Goal: Check status: Check status

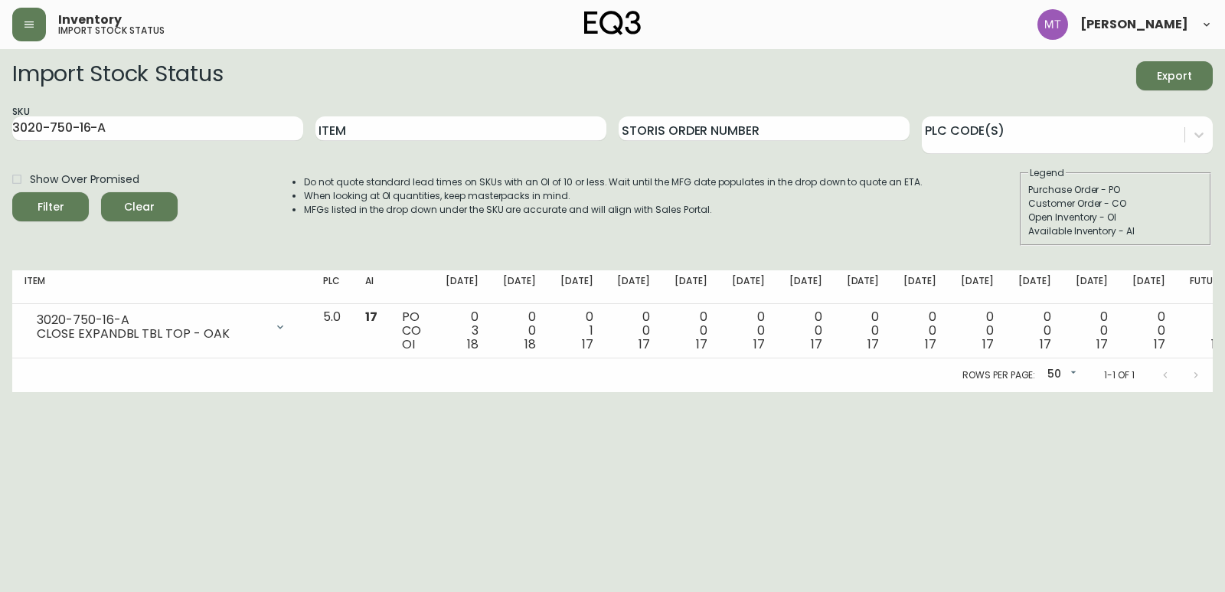
click at [31, 26] on icon "button" at bounding box center [29, 24] width 12 height 12
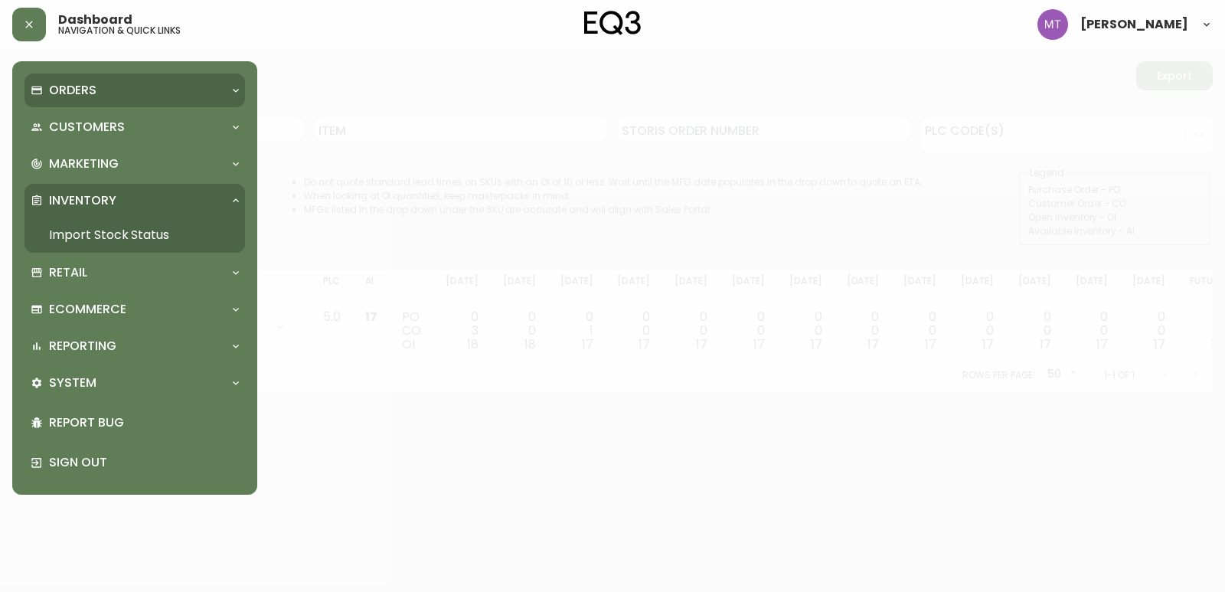
click at [63, 88] on p "Orders" at bounding box center [72, 90] width 47 height 17
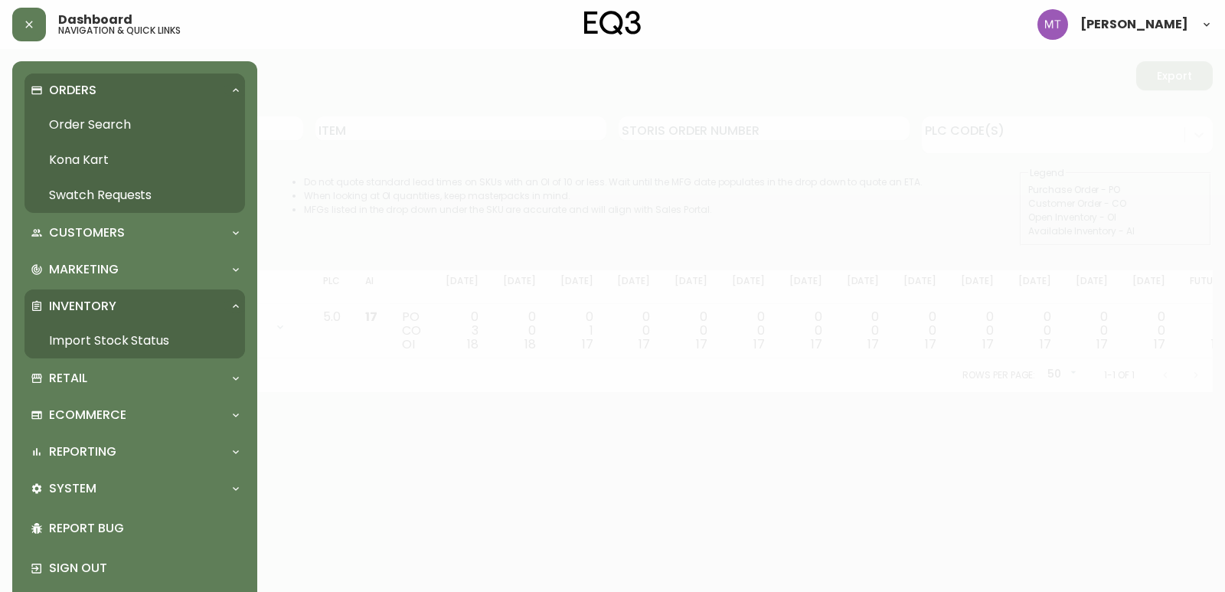
click at [96, 122] on link "Order Search" at bounding box center [135, 124] width 221 height 35
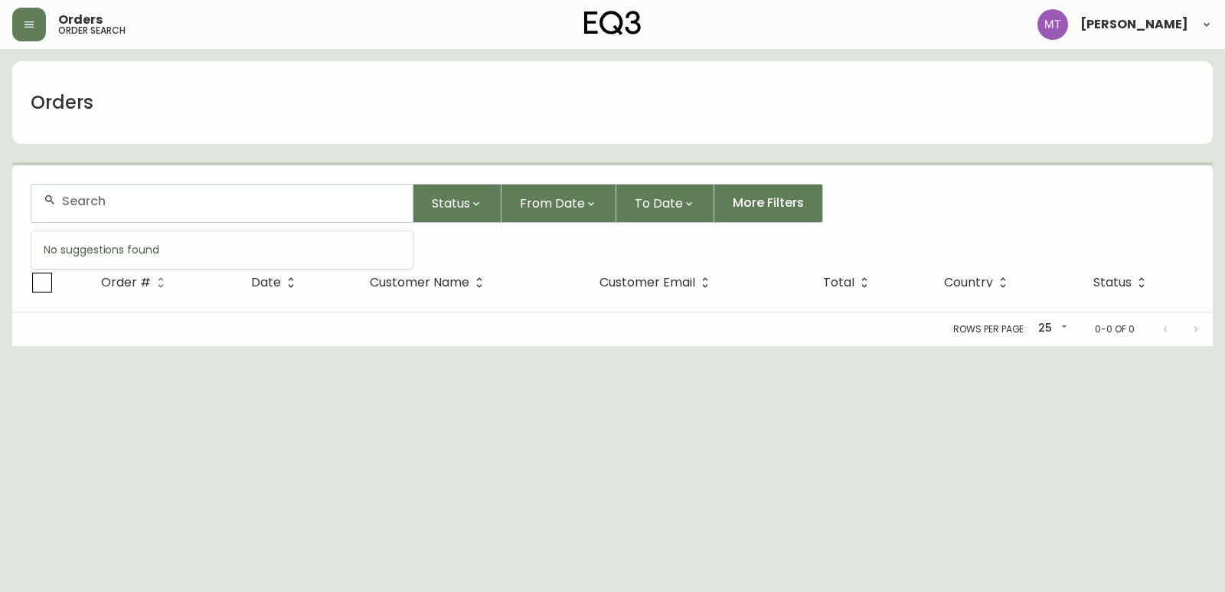
click at [177, 197] on input "text" at bounding box center [231, 201] width 339 height 15
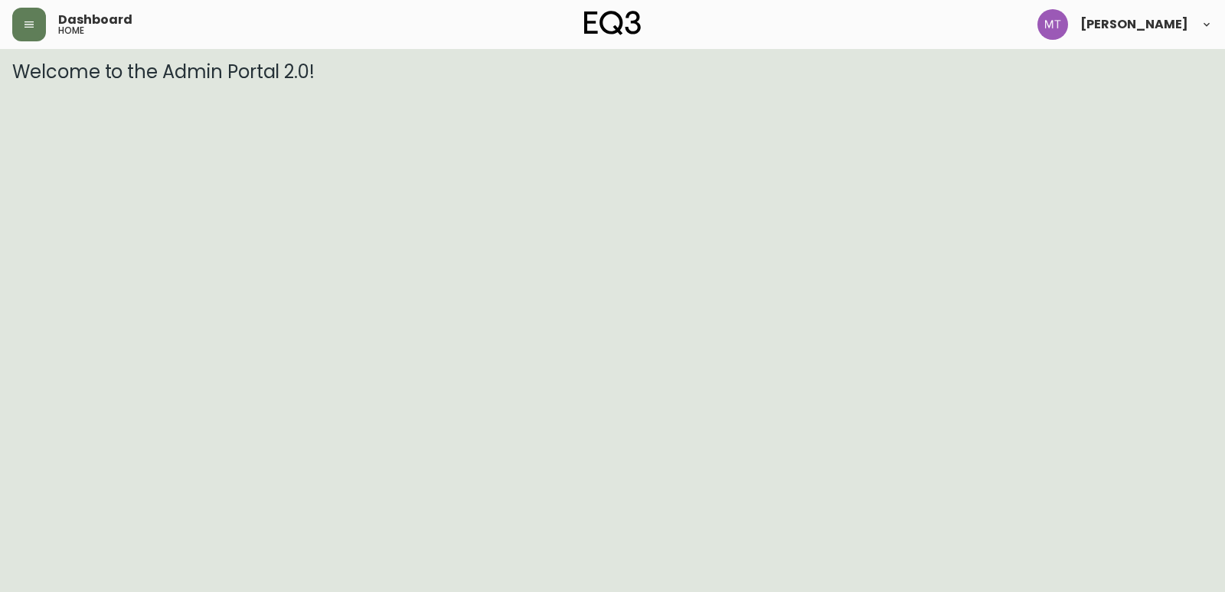
click at [11, 16] on header "Dashboard home Marie-Eve Turcotte" at bounding box center [612, 24] width 1225 height 49
click at [21, 24] on button "button" at bounding box center [29, 25] width 34 height 34
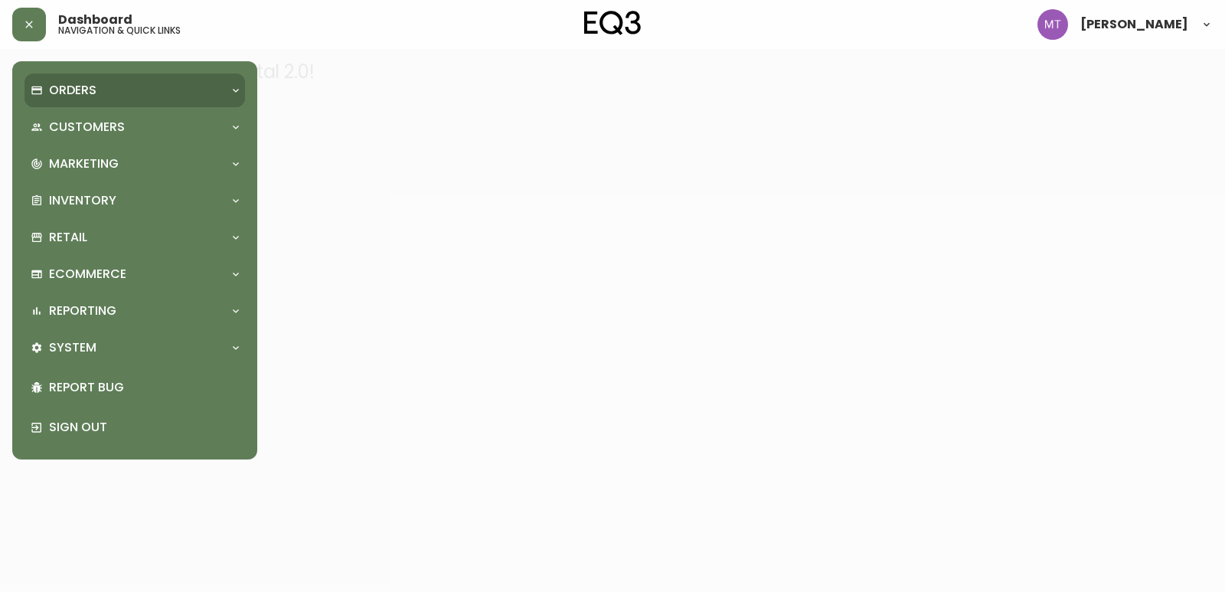
click at [59, 83] on p "Orders" at bounding box center [72, 90] width 47 height 17
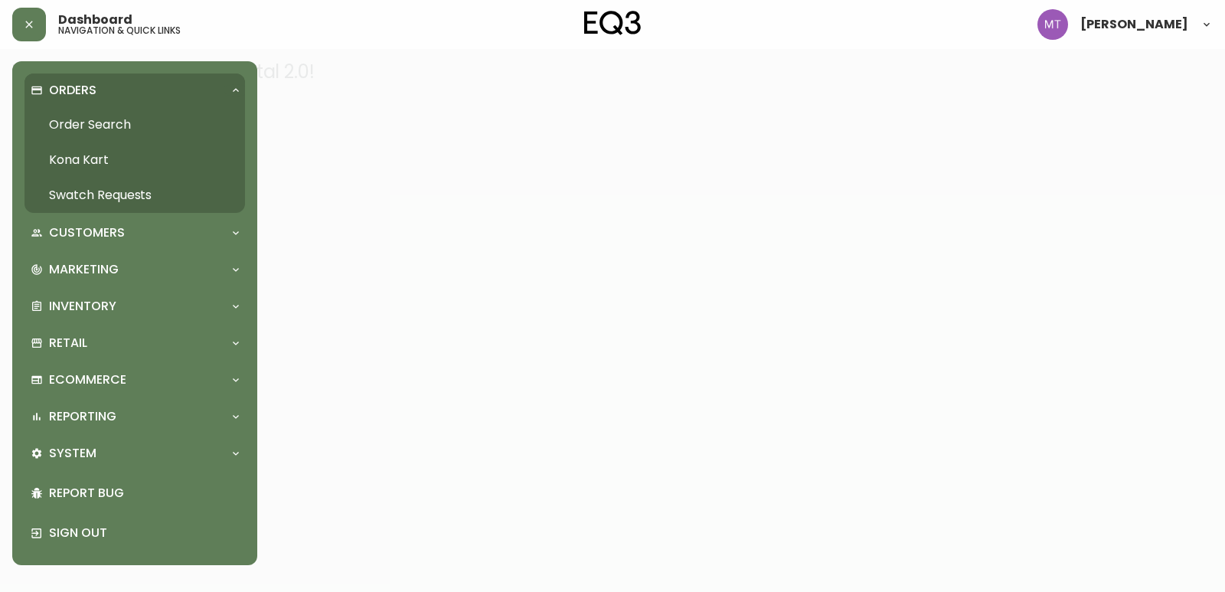
click at [126, 126] on link "Order Search" at bounding box center [135, 124] width 221 height 35
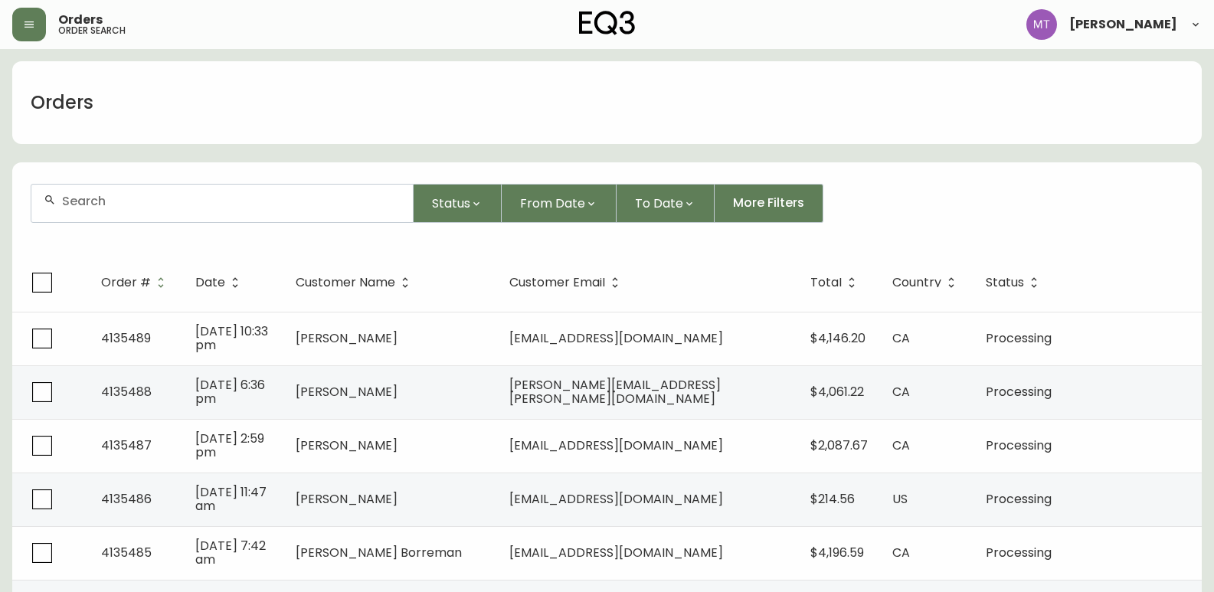
click at [119, 217] on div at bounding box center [221, 204] width 381 height 38
paste input "4135483"
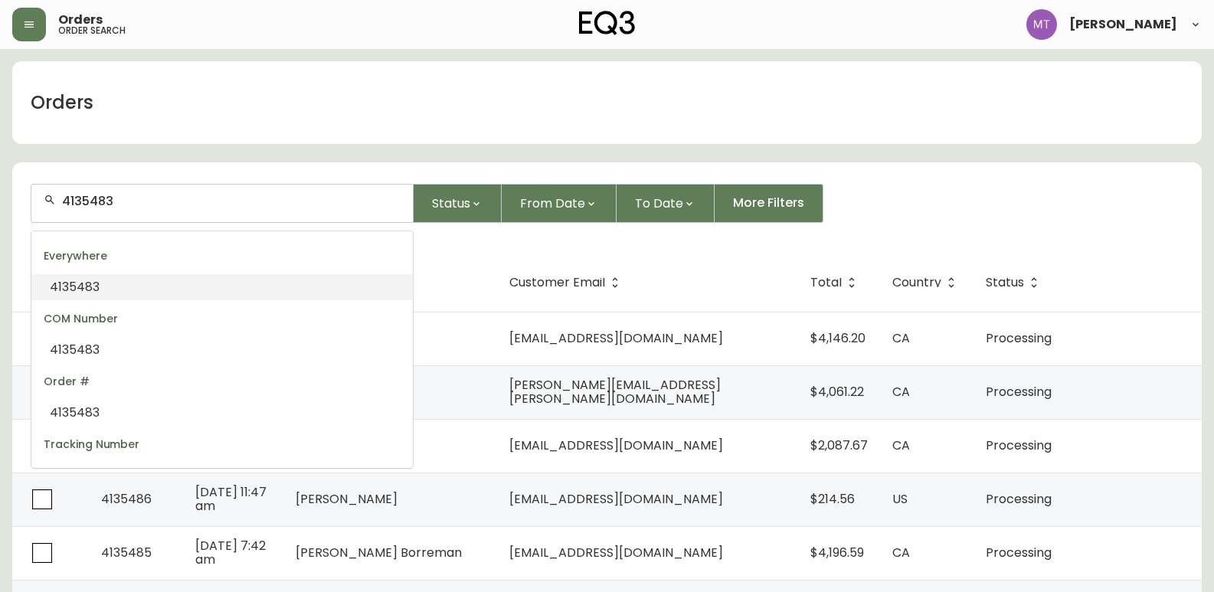
click at [110, 285] on li "4135483" at bounding box center [221, 287] width 381 height 26
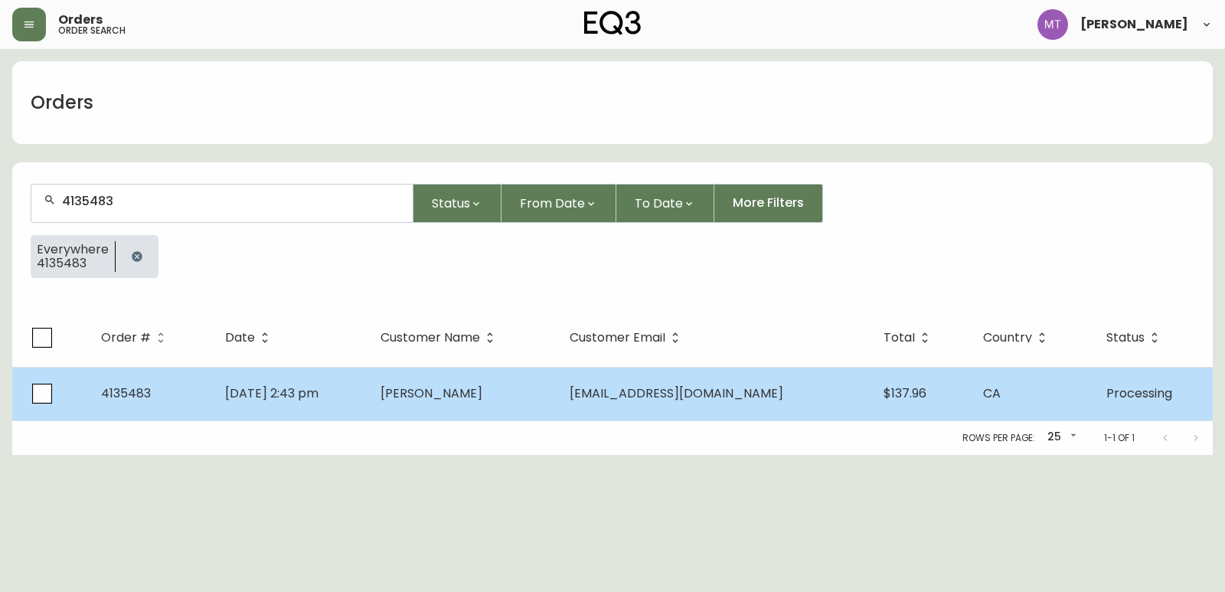
type input "4135483"
click at [339, 405] on td "Sep 20 2025, 2:43 pm" at bounding box center [290, 394] width 155 height 54
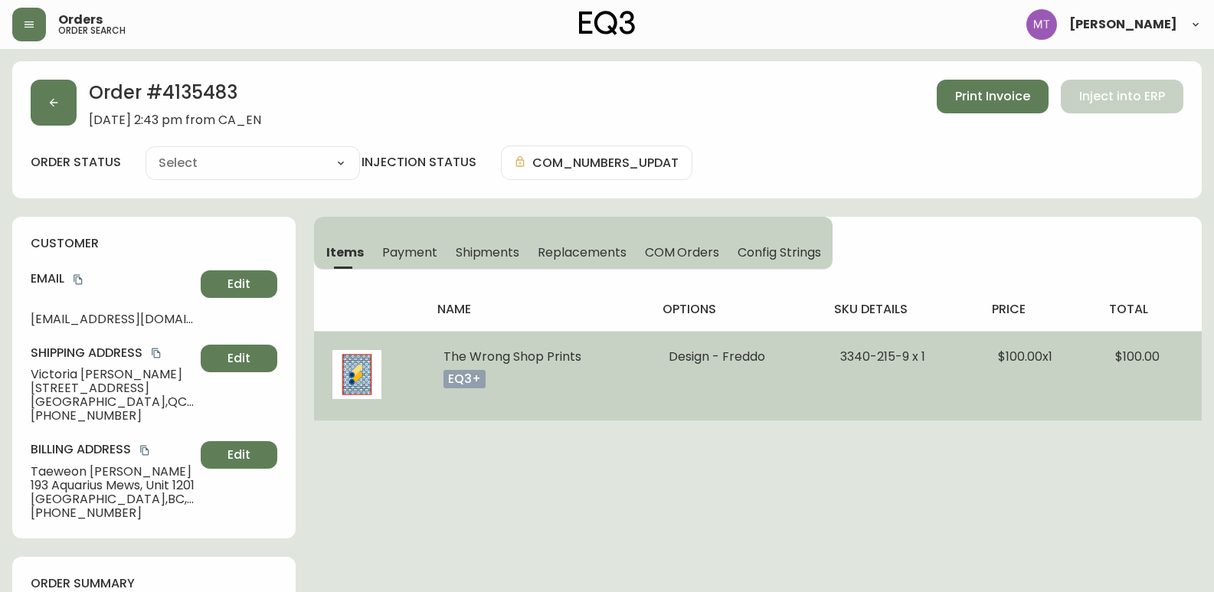
type input "Processing"
select select "PROCESSING"
click at [358, 381] on img at bounding box center [356, 374] width 49 height 49
